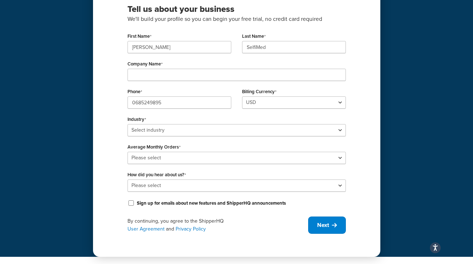
scroll to position [76, 0]
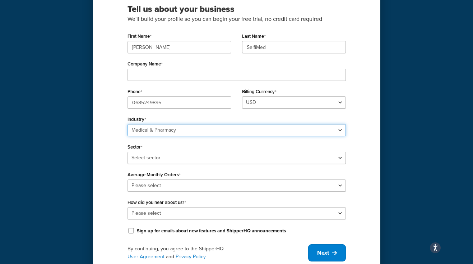
select select "24"
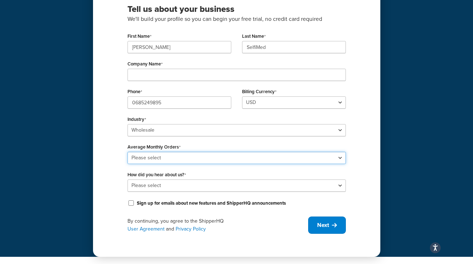
select select "3"
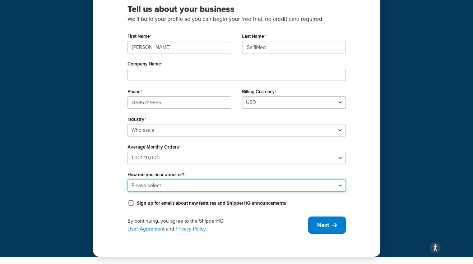
select select "1"
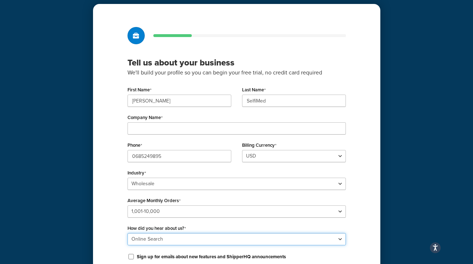
scroll to position [9, 0]
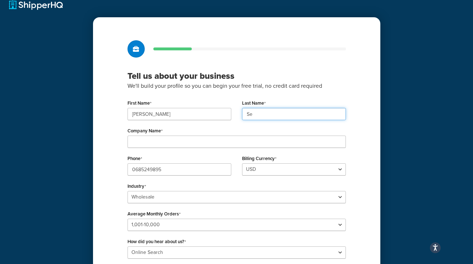
type input "S"
type input "Molisho"
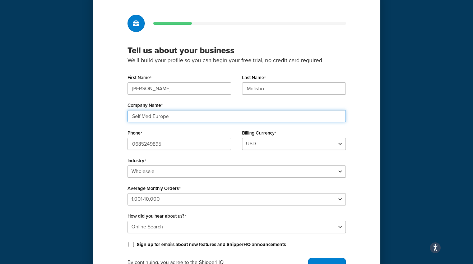
scroll to position [38, 0]
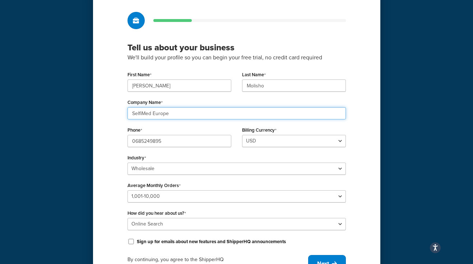
type input "SelfiMed Europe"
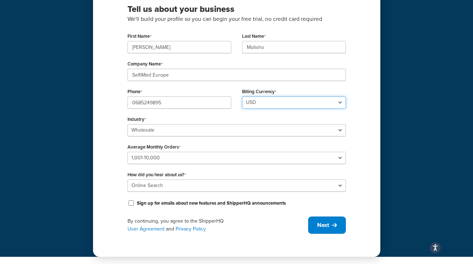
scroll to position [76, 0]
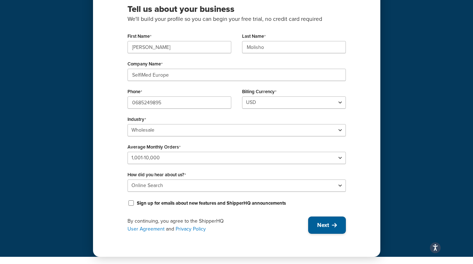
click at [331, 221] on button "Next" at bounding box center [327, 224] width 38 height 17
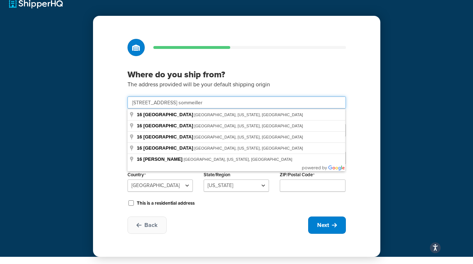
type input "16 rue germain sommeiller"
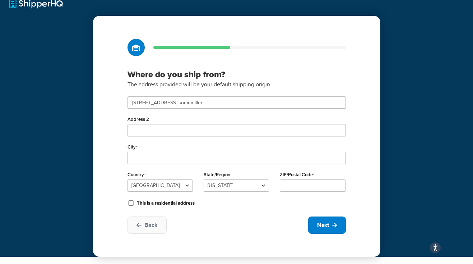
click at [109, 134] on div "Where do you ship from? The address provided will be your default shipping orig…" at bounding box center [236, 136] width 287 height 241
select select "1076"
type input "74100"
select select "561"
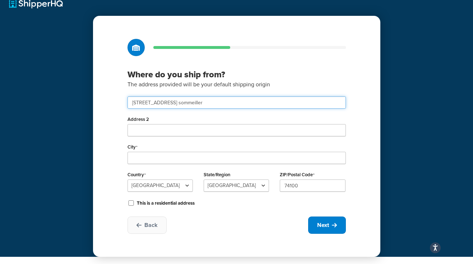
click at [207, 103] on input "16 rue germain sommeiller" at bounding box center [237, 102] width 218 height 12
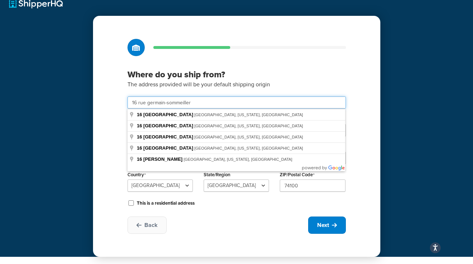
click at [221, 104] on input "16 rue germain-sommeiller" at bounding box center [237, 102] width 218 height 12
type input "16 rue germain-sommeiller"
click at [115, 138] on div "Where do you ship from? The address provided will be your default shipping orig…" at bounding box center [236, 136] width 287 height 241
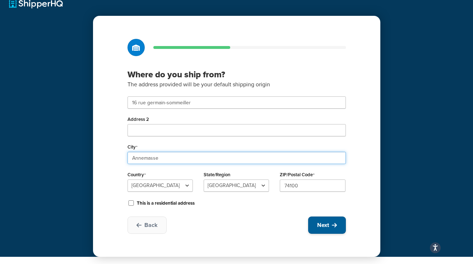
type input "Annemasse"
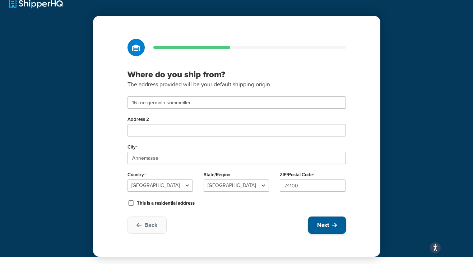
click at [324, 228] on span "Next" at bounding box center [323, 225] width 12 height 8
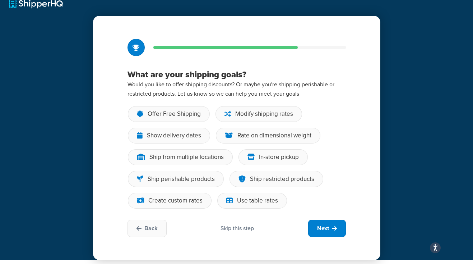
click at [324, 228] on span "Next" at bounding box center [323, 228] width 12 height 8
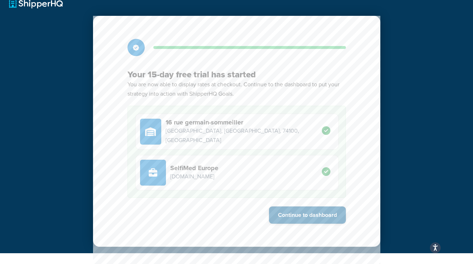
click at [320, 216] on button "Continue to dashboard" at bounding box center [307, 214] width 77 height 17
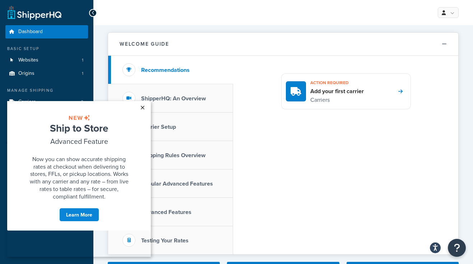
click at [143, 107] on link "×" at bounding box center [142, 107] width 13 height 13
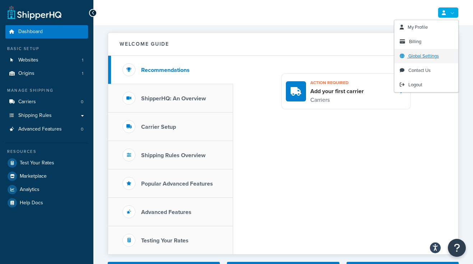
click at [414, 56] on span "Global Settings" at bounding box center [423, 55] width 31 height 7
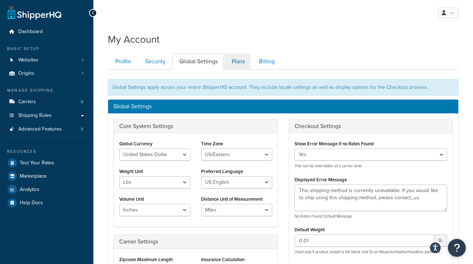
click at [241, 63] on link "Plans" at bounding box center [237, 62] width 27 height 16
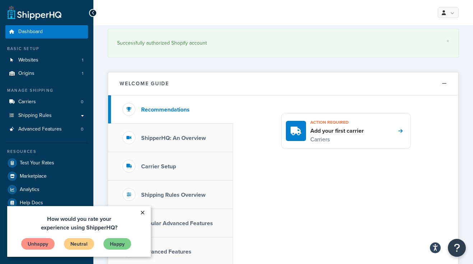
click at [142, 210] on link "×" at bounding box center [142, 212] width 13 height 13
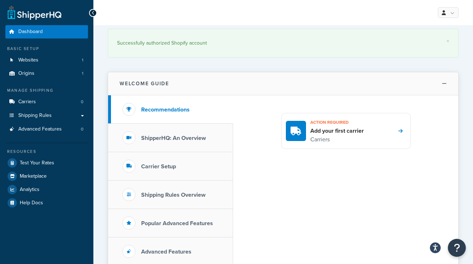
click at [444, 82] on icon at bounding box center [444, 83] width 5 height 5
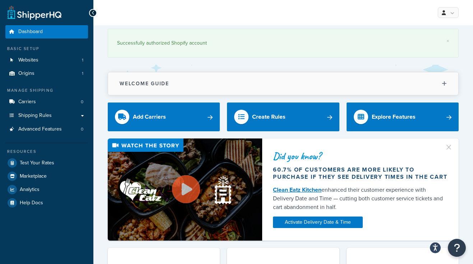
click at [444, 82] on icon at bounding box center [444, 83] width 5 height 5
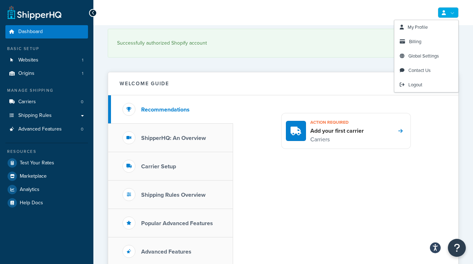
click at [452, 13] on link at bounding box center [448, 12] width 21 height 11
click at [420, 56] on span "Global Settings" at bounding box center [423, 55] width 31 height 7
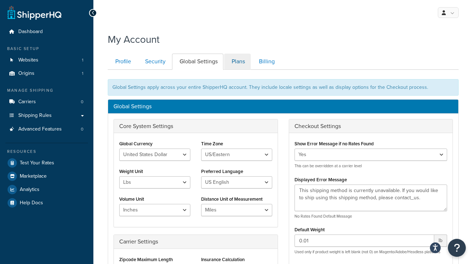
click at [238, 61] on link "Plans" at bounding box center [237, 62] width 27 height 16
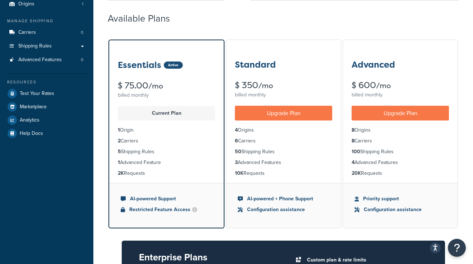
click at [180, 100] on div "Essentials Active $ 75.00 /mo billed monthly" at bounding box center [166, 73] width 115 height 66
click at [169, 112] on p "Current Plan" at bounding box center [166, 113] width 89 height 10
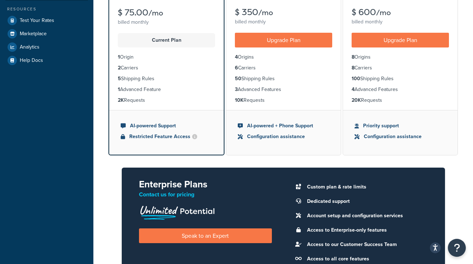
scroll to position [152, 0]
